Goal: Information Seeking & Learning: Compare options

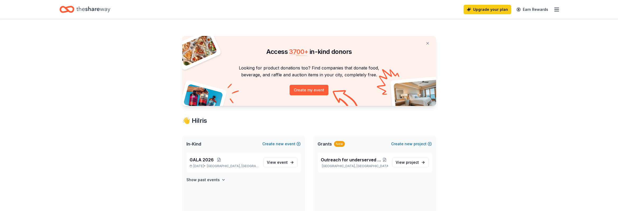
click at [558, 10] on icon "button" at bounding box center [556, 9] width 6 height 6
click at [491, 38] on link "Account" at bounding box center [492, 40] width 17 height 5
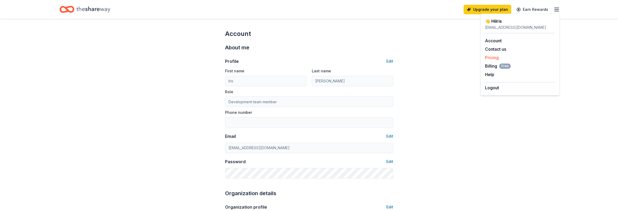
click at [492, 58] on link "Pricing" at bounding box center [491, 57] width 14 height 5
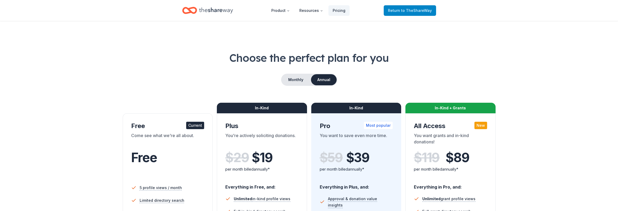
click at [410, 10] on span "to TheShareWay" at bounding box center [416, 10] width 31 height 4
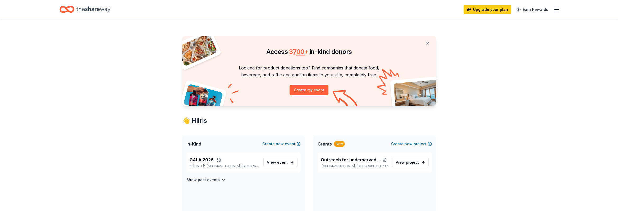
click at [555, 11] on line "button" at bounding box center [556, 11] width 4 height 0
click at [492, 40] on link "Account" at bounding box center [492, 40] width 17 height 5
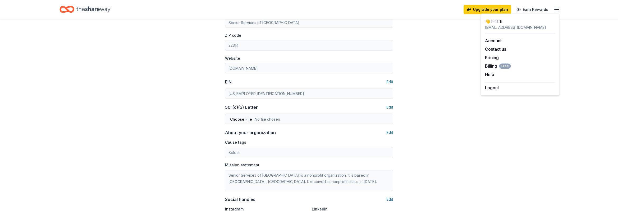
scroll to position [158, 0]
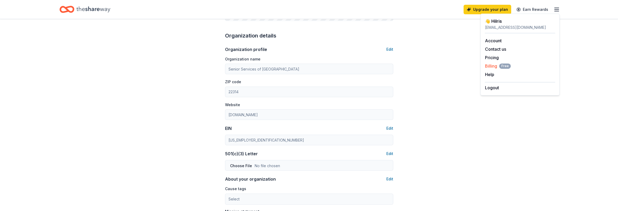
click at [491, 67] on span "Billing Free" at bounding box center [497, 66] width 26 height 6
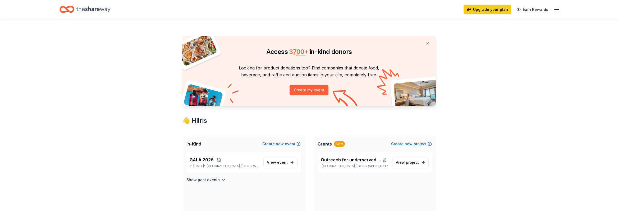
click at [556, 7] on icon "button" at bounding box center [556, 9] width 6 height 6
click at [493, 58] on link "Pricing" at bounding box center [491, 57] width 14 height 5
click at [490, 58] on link "Pricing" at bounding box center [491, 57] width 14 height 5
click at [490, 57] on link "Pricing" at bounding box center [491, 57] width 14 height 5
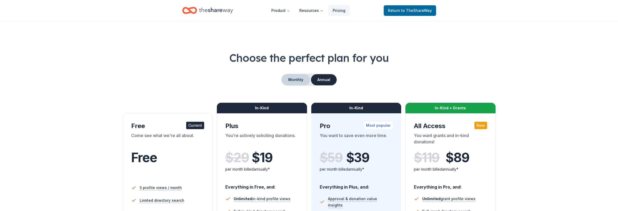
click at [293, 82] on button "Monthly" at bounding box center [295, 79] width 28 height 11
